Goal: Check status: Check status

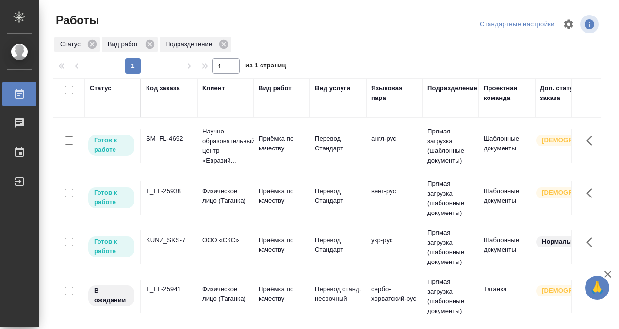
click at [190, 136] on div "SM_FL-4692" at bounding box center [169, 139] width 47 height 10
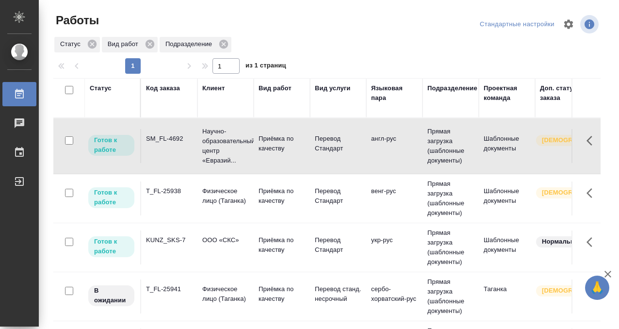
click at [190, 136] on div "SM_FL-4692" at bounding box center [169, 139] width 47 height 10
click at [170, 193] on div "T_FL-25938" at bounding box center [169, 191] width 47 height 10
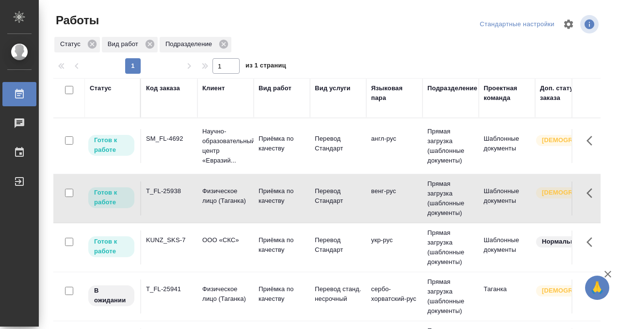
click at [170, 193] on div "T_FL-25938" at bounding box center [169, 191] width 47 height 10
click at [170, 243] on div "KUNZ_SKS-7" at bounding box center [169, 240] width 47 height 10
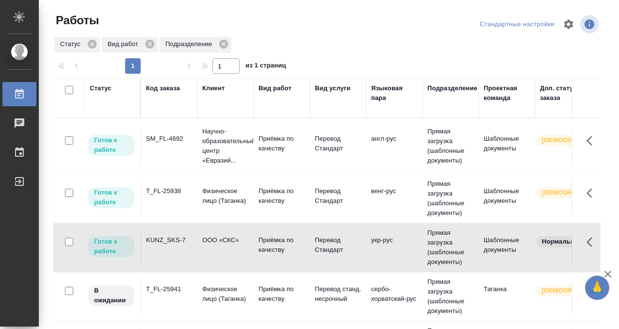
click at [173, 238] on div "KUNZ_SKS-7" at bounding box center [169, 240] width 47 height 10
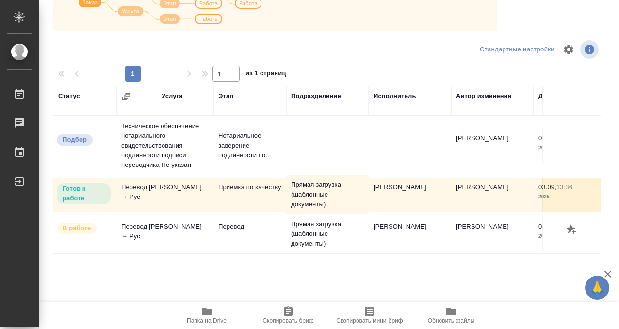
scroll to position [167, 0]
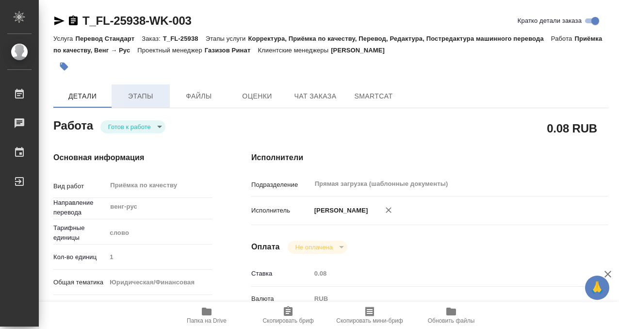
click at [138, 94] on span "Этапы" at bounding box center [140, 96] width 47 height 12
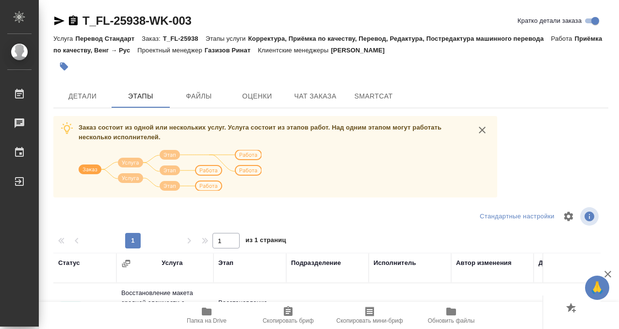
scroll to position [167, 0]
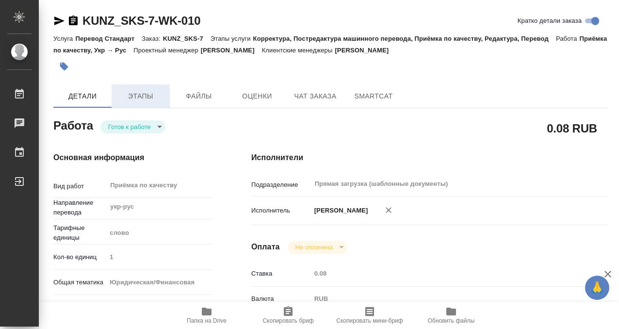
click at [139, 88] on button "Этапы" at bounding box center [140, 95] width 58 height 23
